Goal: Navigation & Orientation: Find specific page/section

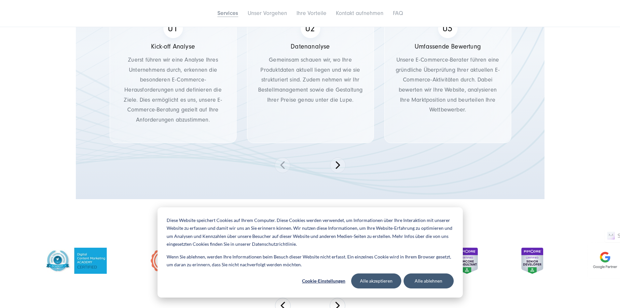
scroll to position [982, 0]
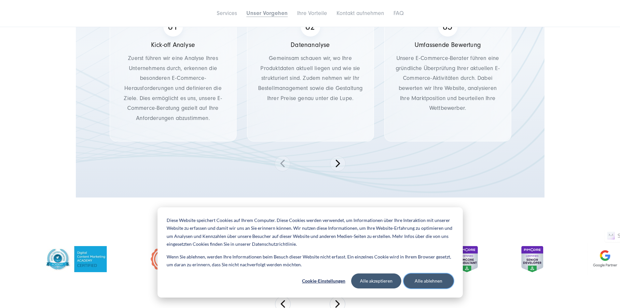
drag, startPoint x: 419, startPoint y: 279, endPoint x: 350, endPoint y: 156, distance: 140.7
click at [435, 279] on button "Alle ablehnen" at bounding box center [429, 280] width 50 height 15
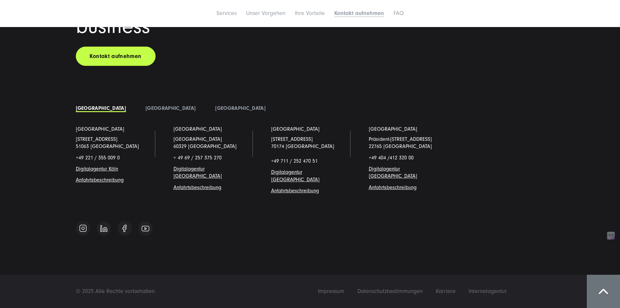
scroll to position [3445, 0]
click at [369, 179] on span "Digitalagentur [GEOGRAPHIC_DATA]" at bounding box center [393, 172] width 48 height 13
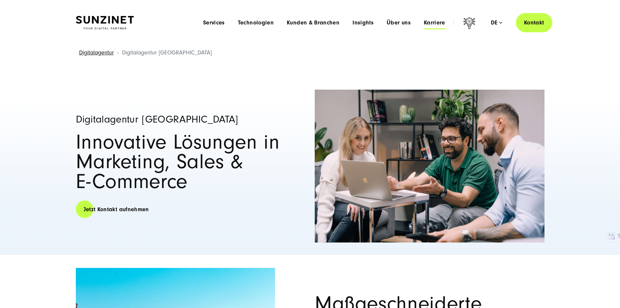
click at [425, 25] on span "Karriere" at bounding box center [434, 23] width 21 height 7
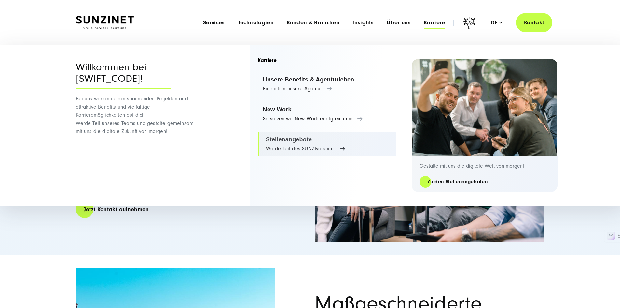
click at [329, 152] on link "Stellenangebote Werde Teil des SUNZIversum" at bounding box center [327, 143] width 138 height 25
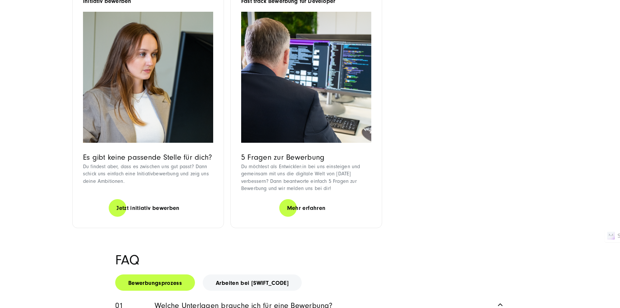
scroll to position [604, 0]
click at [135, 217] on link "Jetzt initiativ bewerben" at bounding box center [148, 207] width 79 height 19
